Goal: Complete application form

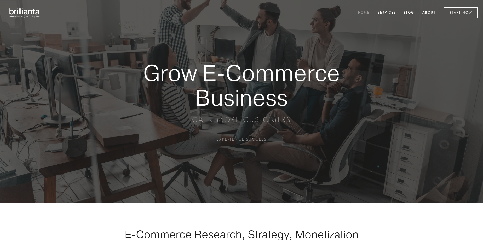
scroll to position [1370, 0]
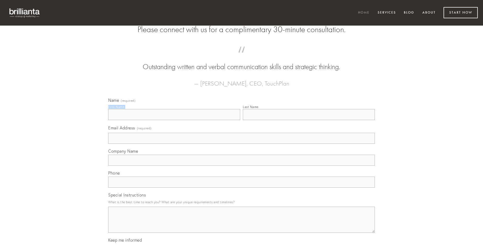
type input "[PERSON_NAME]"
click at [309, 120] on input "Last Name" at bounding box center [309, 114] width 132 height 11
type input "[PERSON_NAME]"
click at [241, 144] on input "Email Address (required)" at bounding box center [241, 138] width 267 height 11
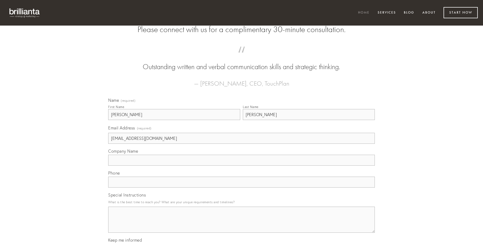
type input "[EMAIL_ADDRESS][DOMAIN_NAME]"
click at [241, 166] on input "Company Name" at bounding box center [241, 160] width 267 height 11
type input "verbera"
click at [241, 188] on input "text" at bounding box center [241, 182] width 267 height 11
click at [241, 225] on textarea "Special Instructions" at bounding box center [241, 220] width 267 height 26
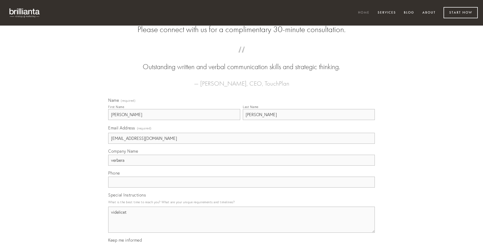
type textarea "videlicet"
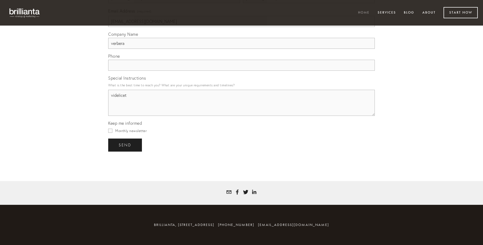
click at [125, 145] on span "send" at bounding box center [125, 145] width 13 height 5
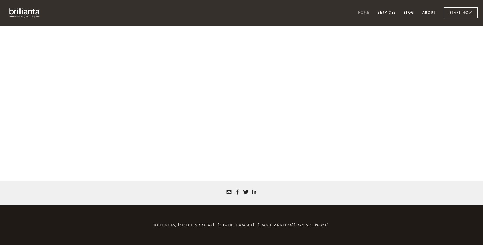
scroll to position [1363, 0]
